Goal: Task Accomplishment & Management: Complete application form

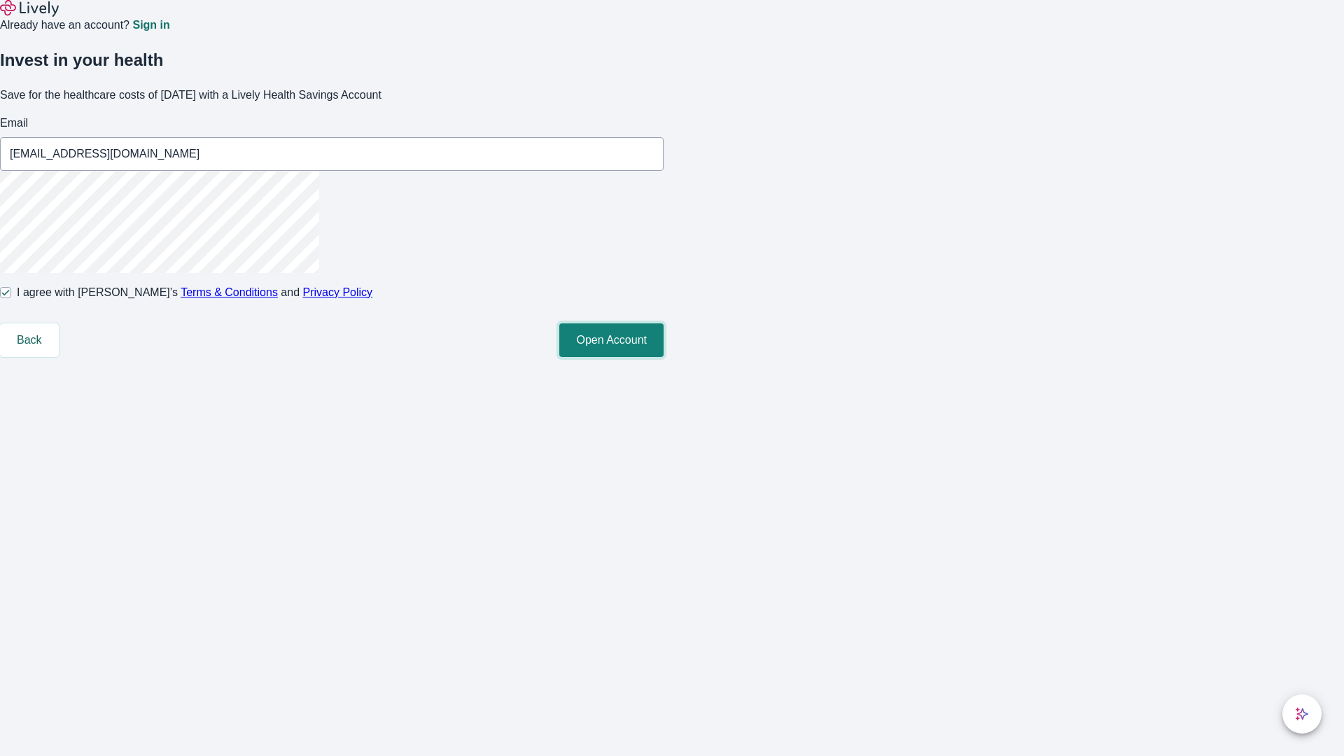
click at [664, 357] on button "Open Account" at bounding box center [611, 340] width 104 height 34
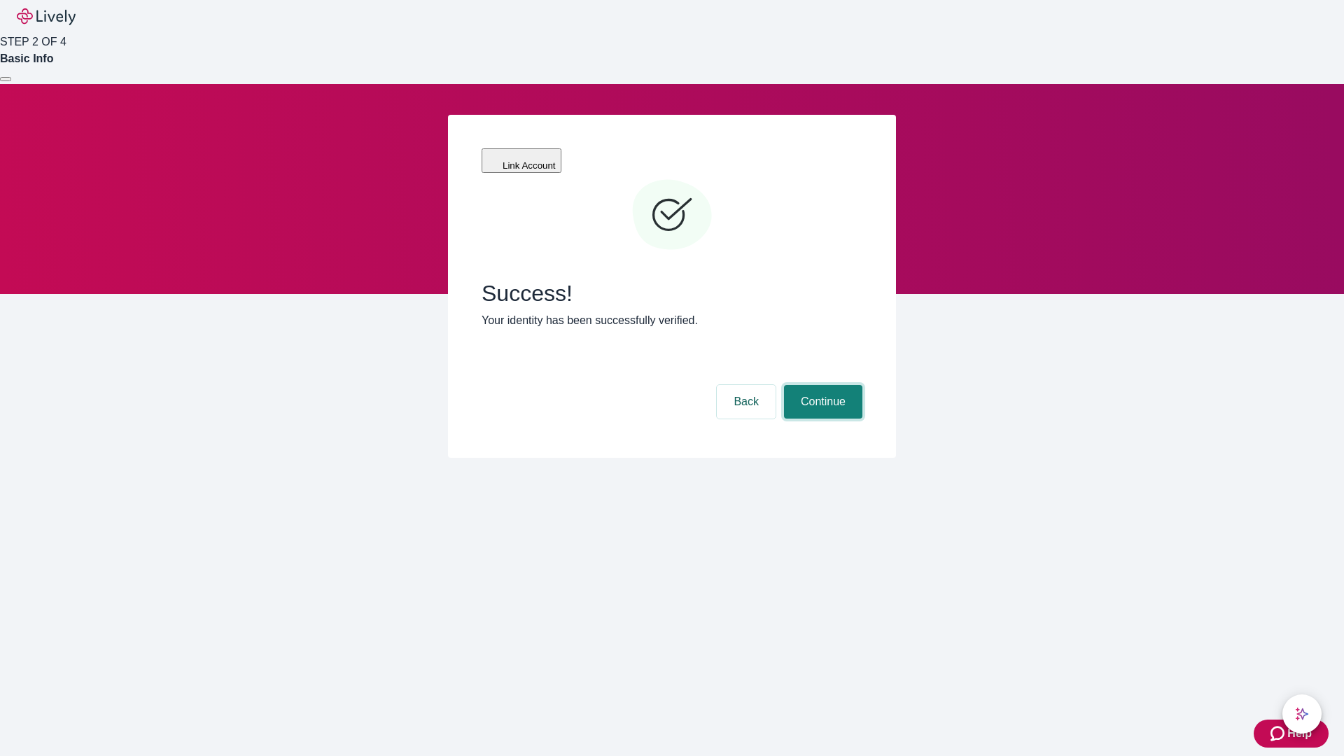
click at [823, 385] on button "Continue" at bounding box center [823, 402] width 78 height 34
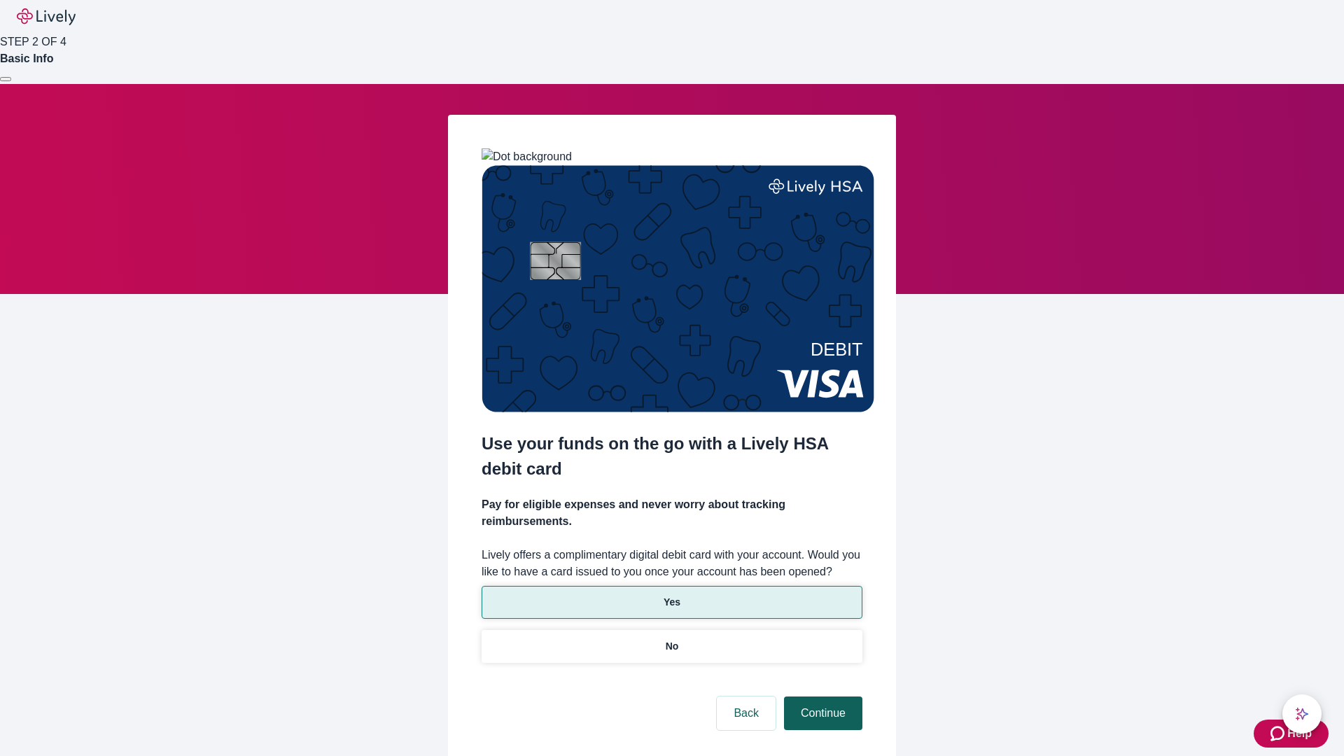
click at [671, 595] on p "Yes" at bounding box center [672, 602] width 17 height 15
click at [821, 697] on button "Continue" at bounding box center [823, 714] width 78 height 34
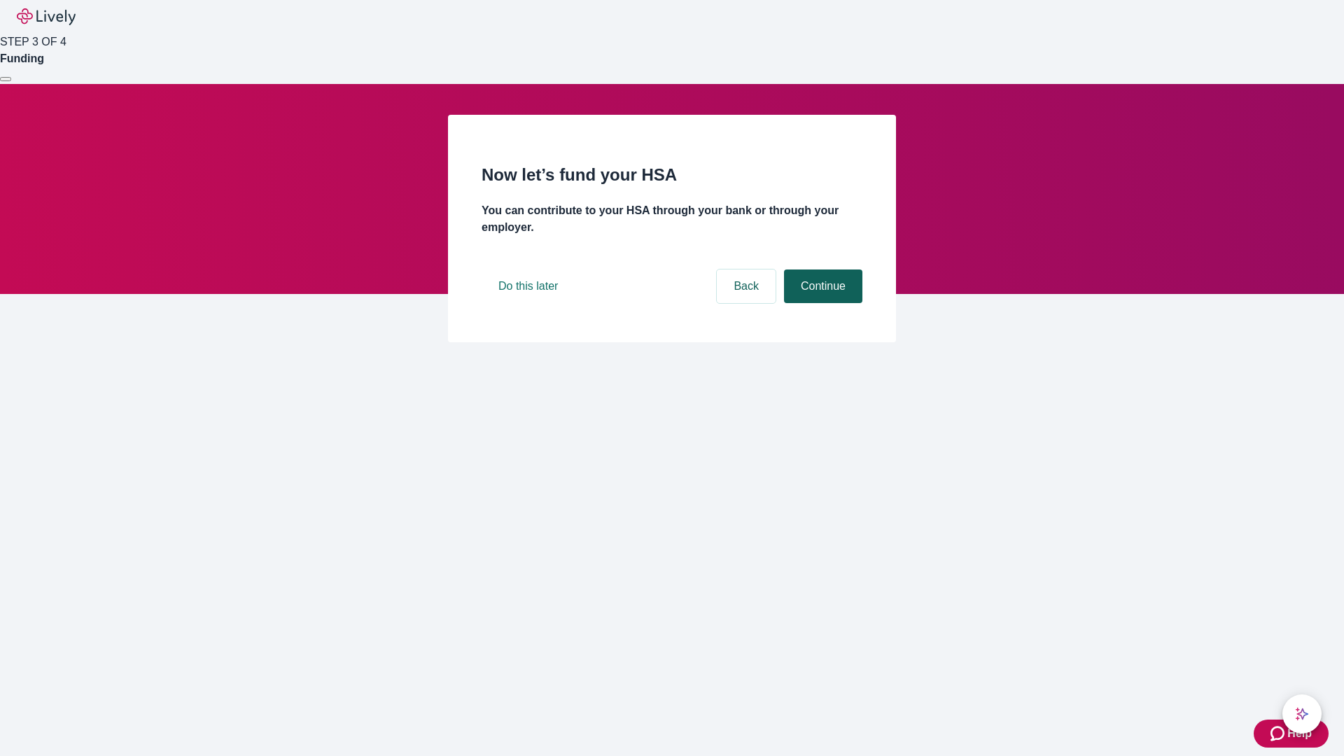
click at [821, 303] on button "Continue" at bounding box center [823, 287] width 78 height 34
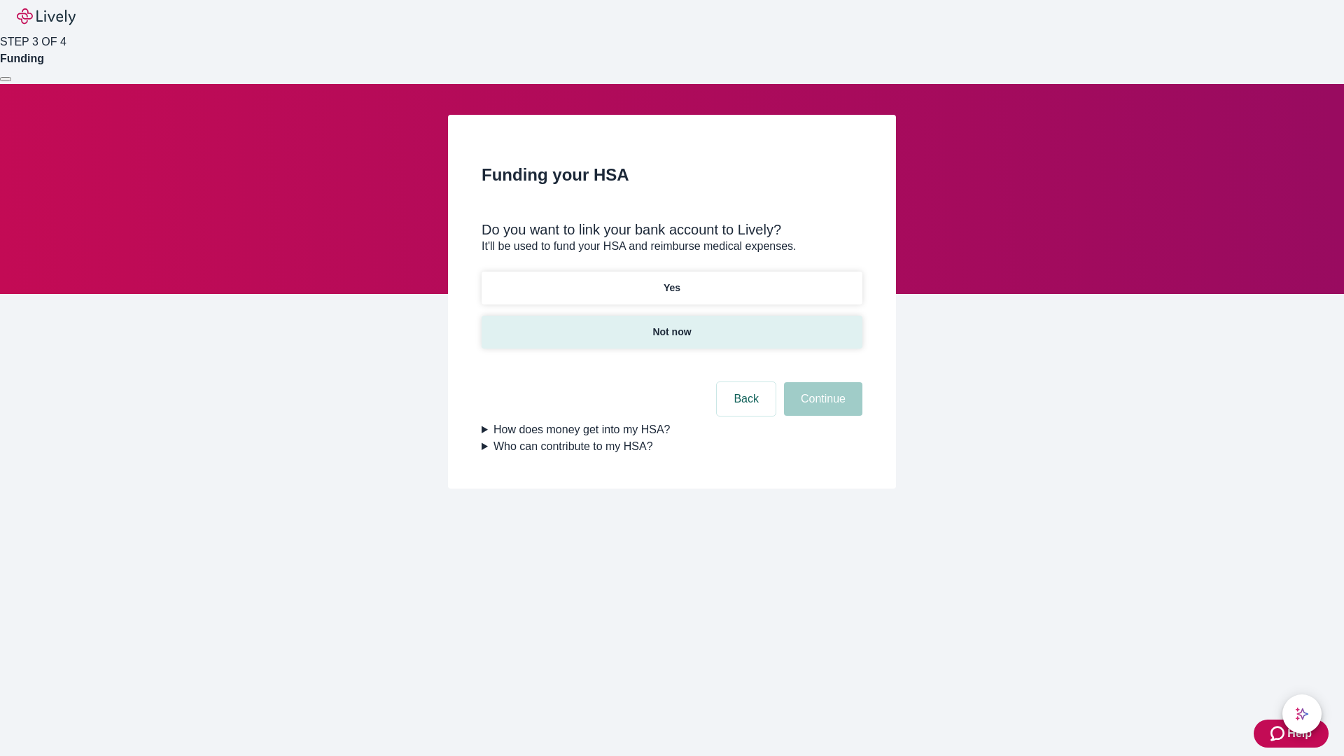
click at [671, 325] on p "Not now" at bounding box center [671, 332] width 39 height 15
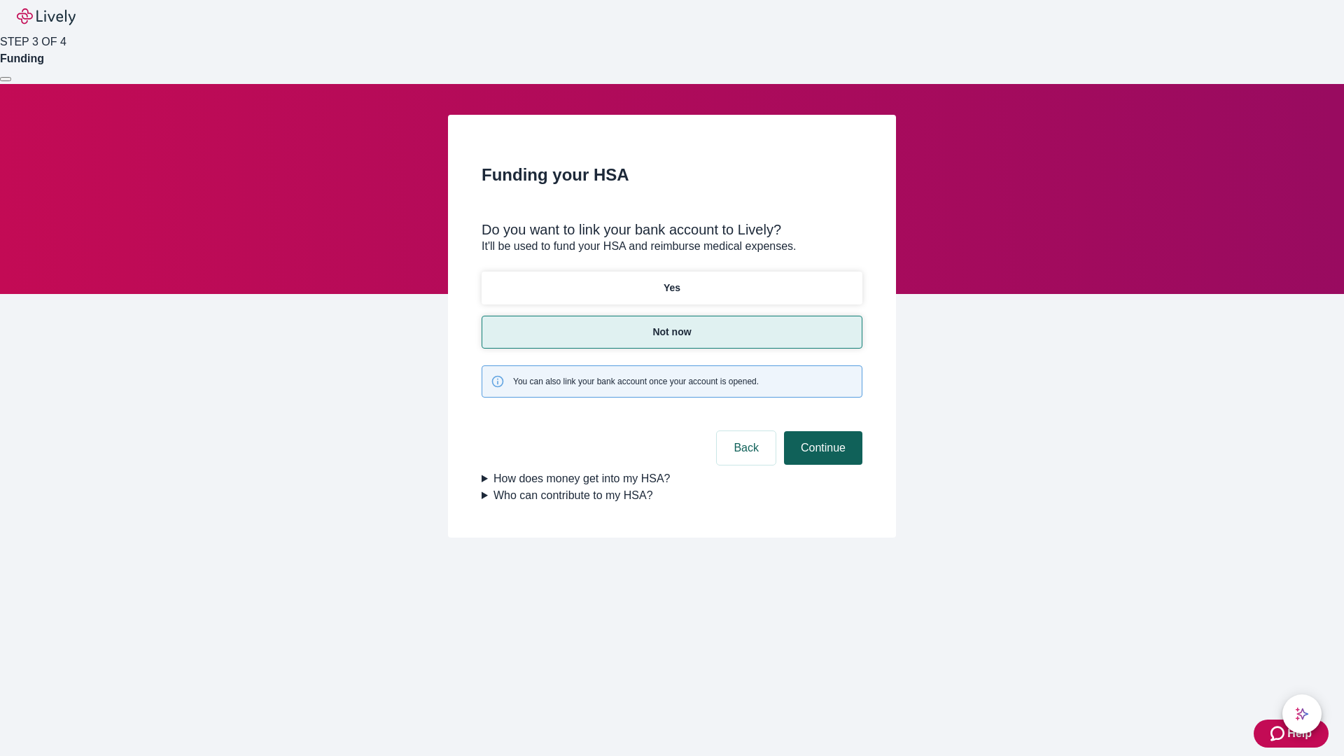
click at [821, 431] on button "Continue" at bounding box center [823, 448] width 78 height 34
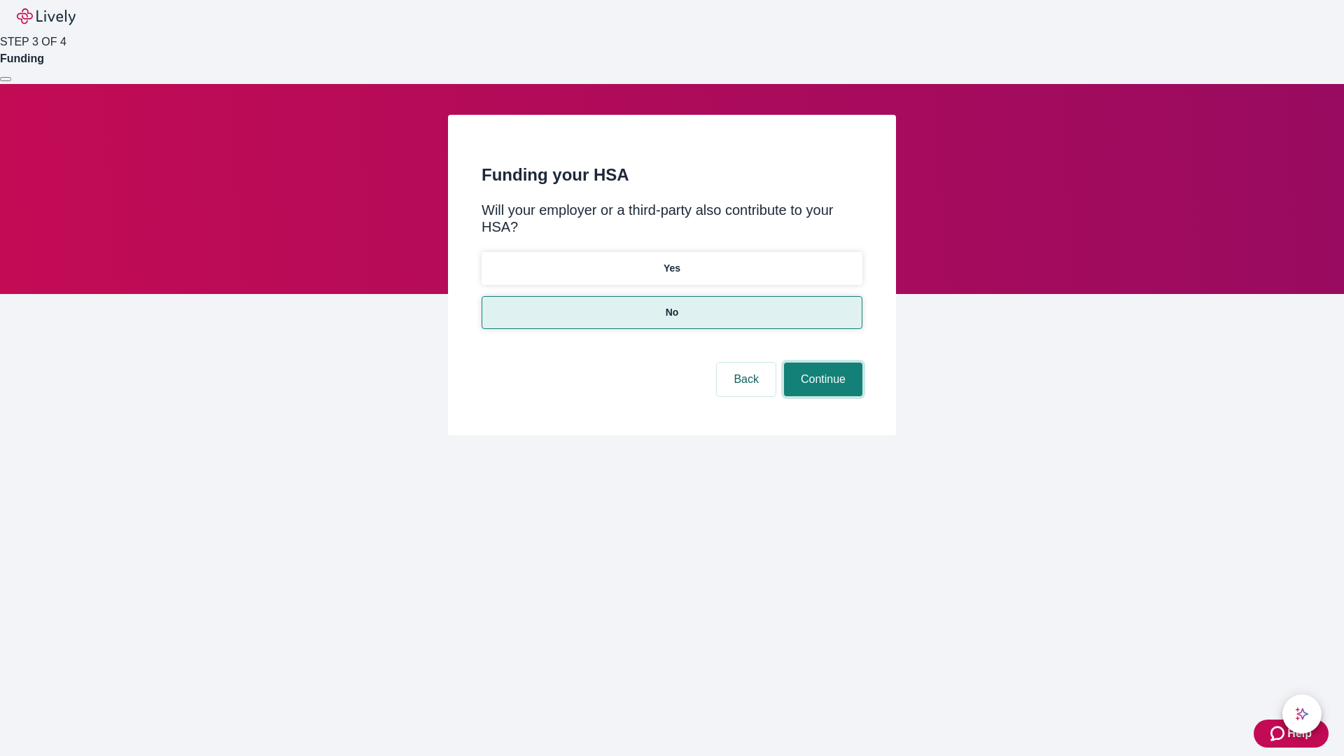
click at [821, 363] on button "Continue" at bounding box center [823, 380] width 78 height 34
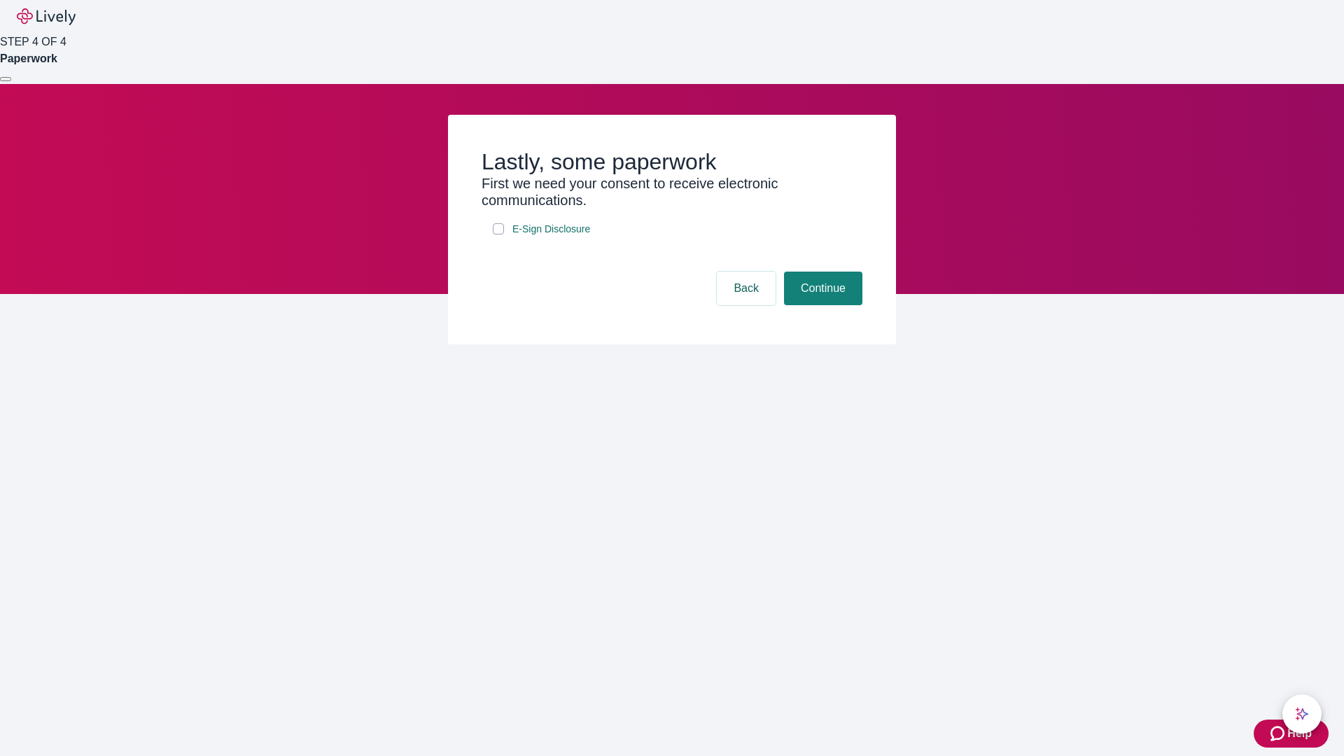
click at [498, 235] on input "E-Sign Disclosure" at bounding box center [498, 228] width 11 height 11
checkbox input "true"
click at [821, 305] on button "Continue" at bounding box center [823, 289] width 78 height 34
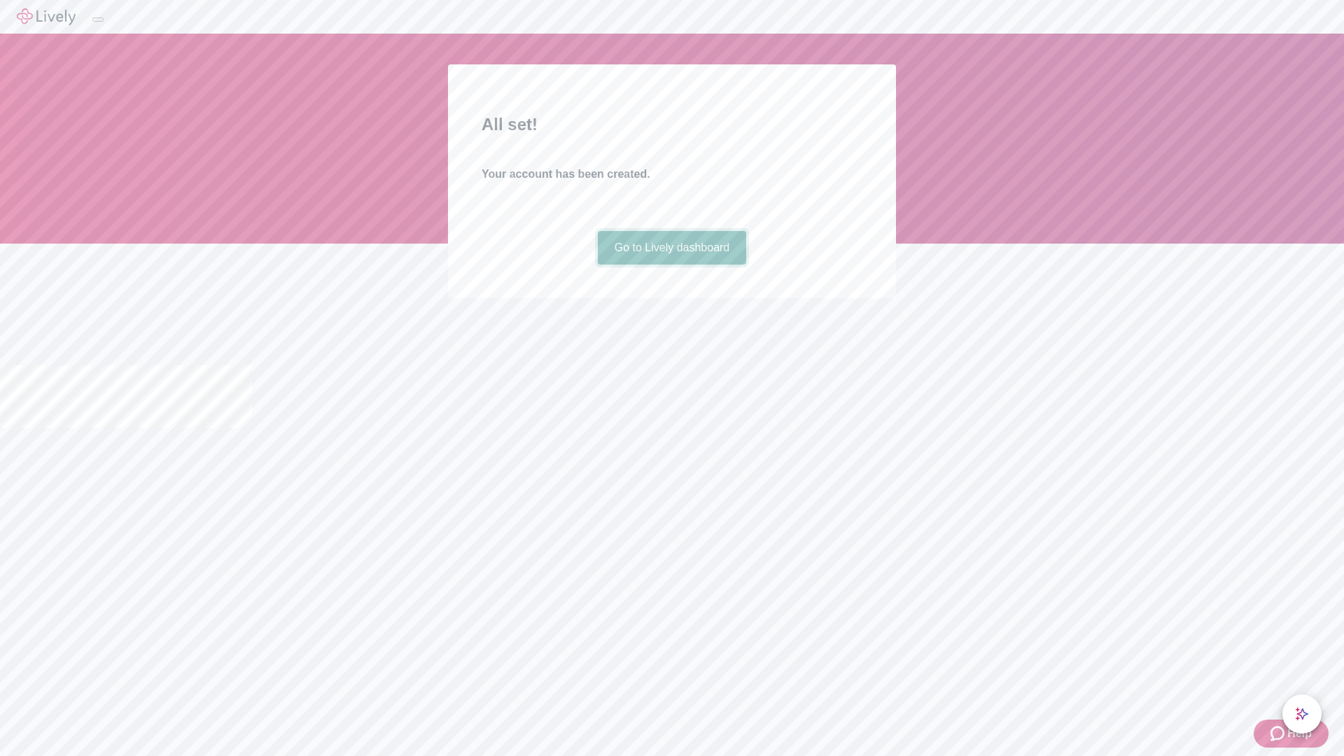
click at [671, 265] on link "Go to Lively dashboard" at bounding box center [672, 248] width 149 height 34
